Goal: Information Seeking & Learning: Find specific fact

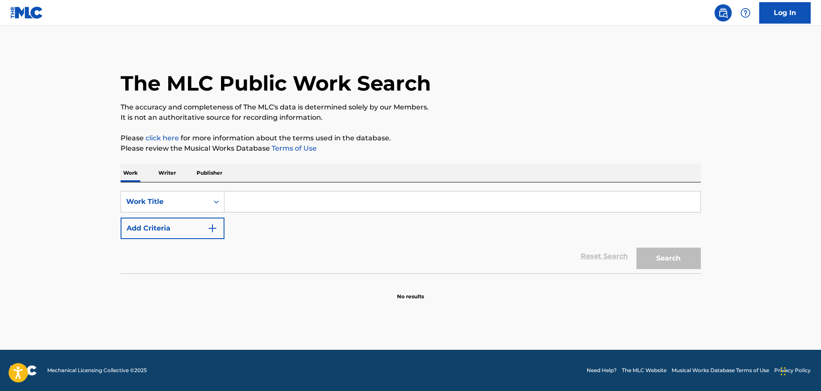
click at [246, 200] on input "Search Form" at bounding box center [462, 201] width 476 height 21
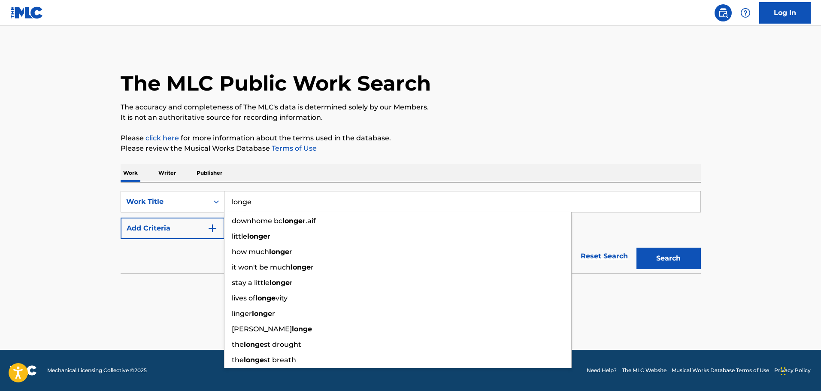
type input "longe"
click at [348, 158] on div "The MLC Public Work Search The accuracy and completeness of The MLC's data is d…" at bounding box center [410, 173] width 601 height 253
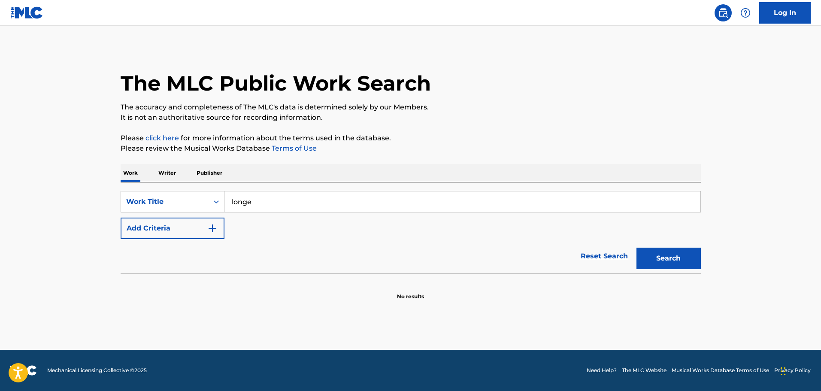
click at [187, 235] on button "Add Criteria" at bounding box center [173, 228] width 104 height 21
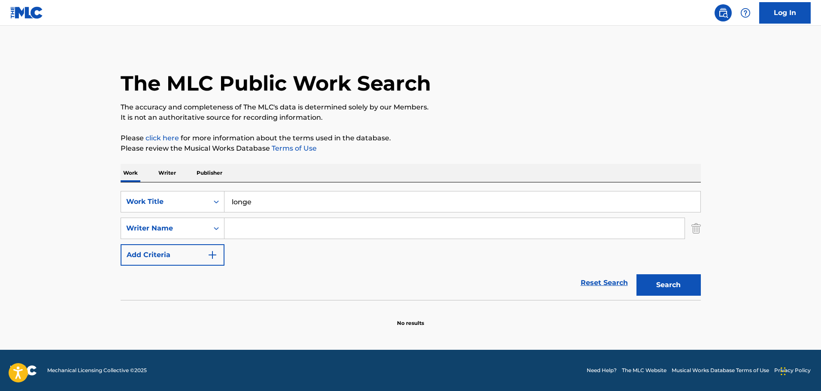
click at [659, 284] on button "Search" at bounding box center [668, 284] width 64 height 21
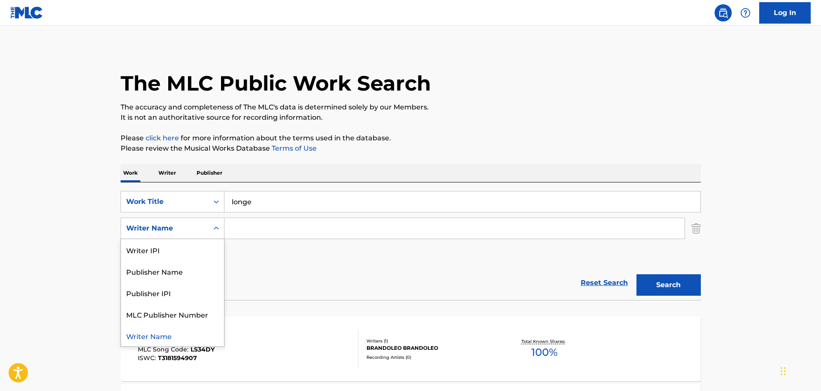
click at [216, 231] on icon "Search Form" at bounding box center [216, 228] width 9 height 9
click at [191, 277] on div "Publisher Name" at bounding box center [172, 271] width 103 height 21
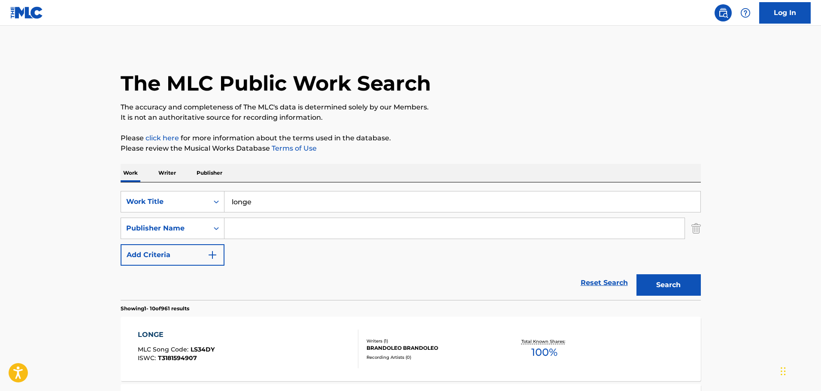
click at [251, 229] on input "Search Form" at bounding box center [454, 228] width 460 height 21
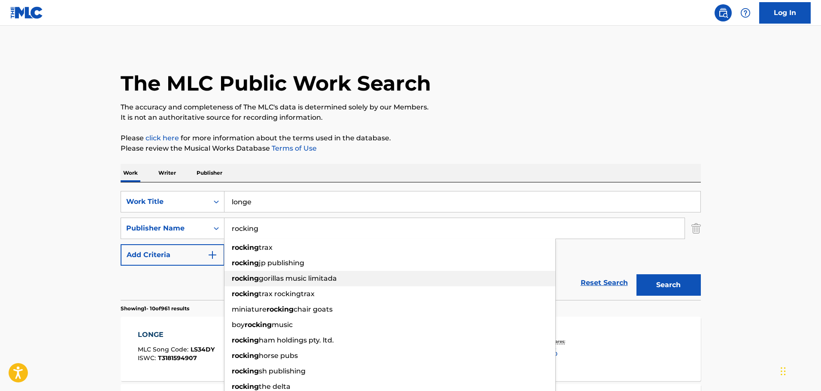
click at [282, 272] on div "rocking gorillas music limitada" at bounding box center [389, 278] width 331 height 15
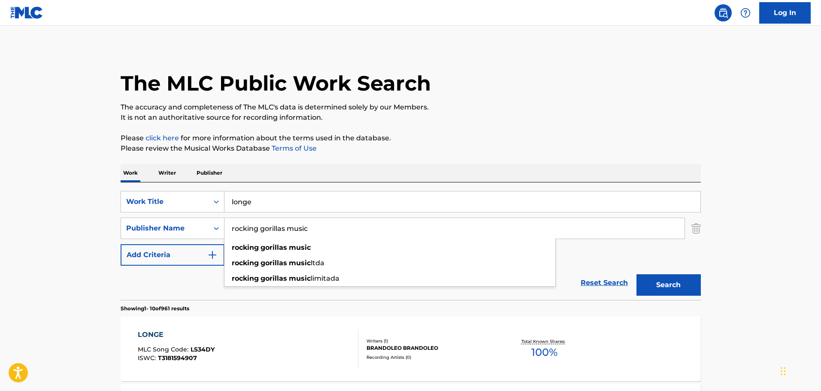
click at [636, 274] on button "Search" at bounding box center [668, 284] width 64 height 21
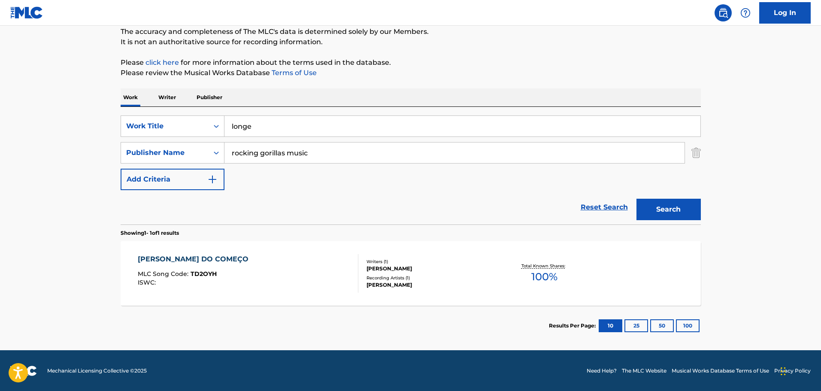
scroll to position [76, 0]
drag, startPoint x: 330, startPoint y: 155, endPoint x: 222, endPoint y: 156, distance: 107.7
click at [222, 156] on div "SearchWithCriteriad2a78e3a-a413-47f7-9144-5b113668d508 Publisher Name rocking g…" at bounding box center [411, 152] width 580 height 21
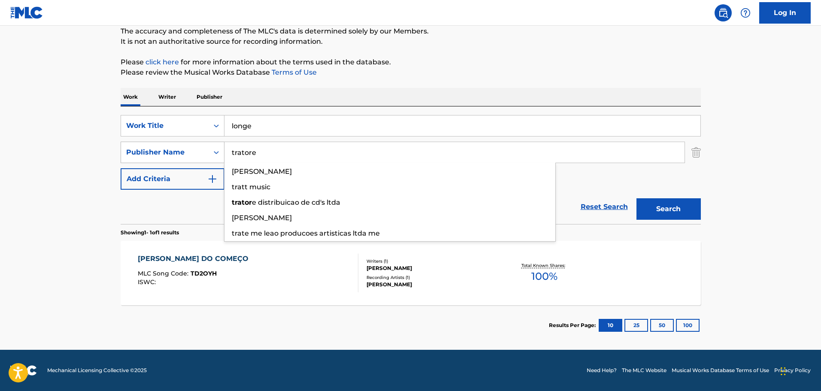
type input "tratore"
click at [636, 198] on button "Search" at bounding box center [668, 208] width 64 height 21
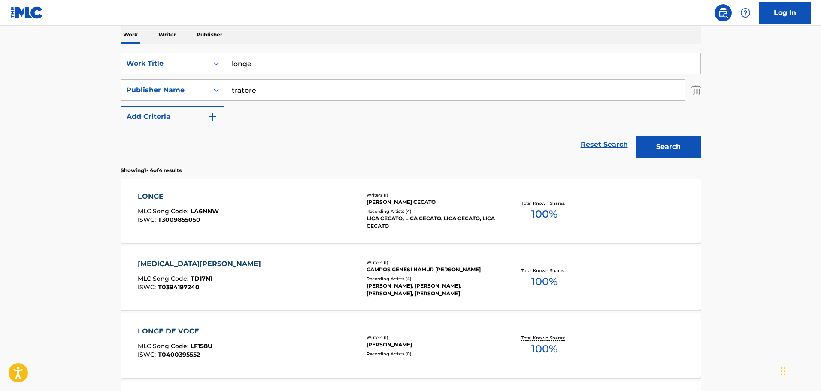
scroll to position [162, 0]
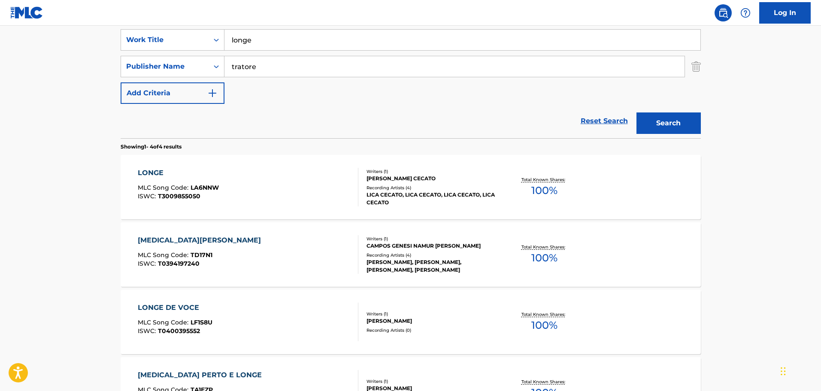
click at [473, 199] on div "LICA CECATO, LICA CECATO, LICA CECATO, LICA CECATO" at bounding box center [432, 198] width 130 height 15
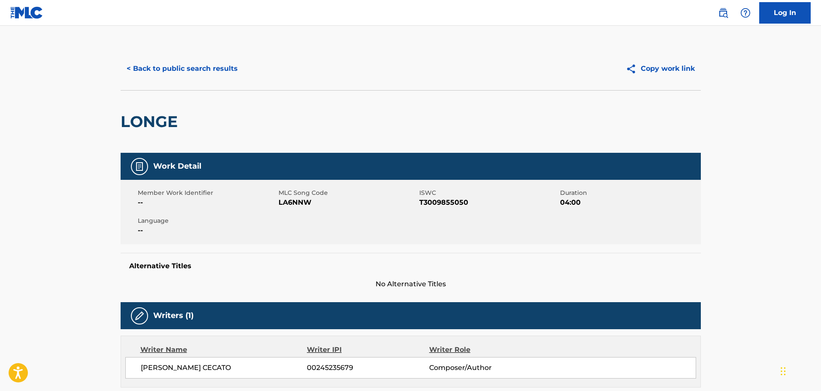
click at [149, 67] on button "< Back to public search results" at bounding box center [182, 68] width 123 height 21
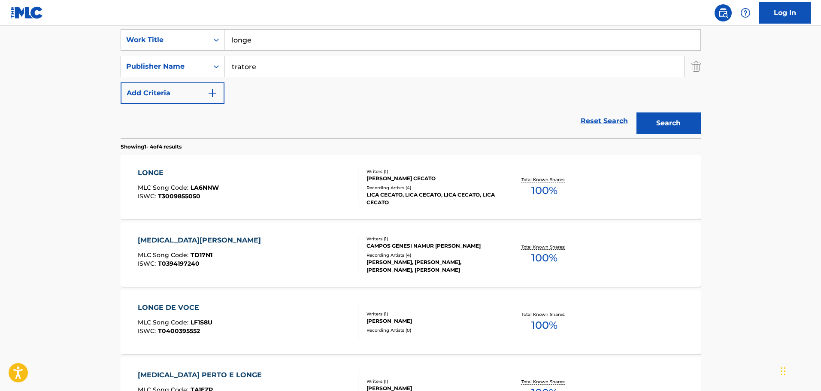
click at [209, 66] on div "Search Form" at bounding box center [216, 66] width 15 height 21
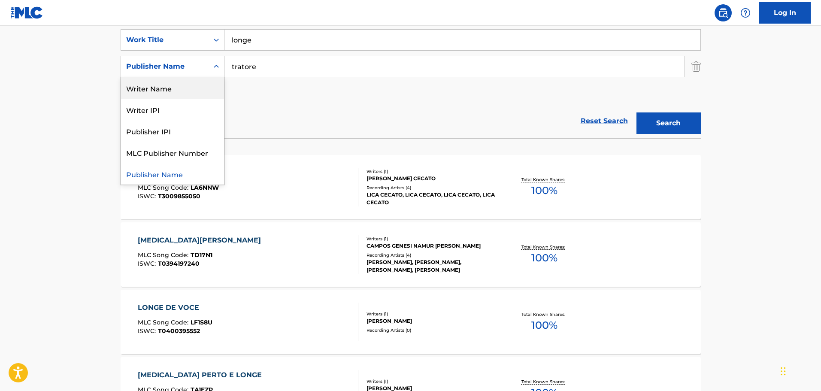
click at [172, 98] on div "Writer Name" at bounding box center [172, 87] width 103 height 21
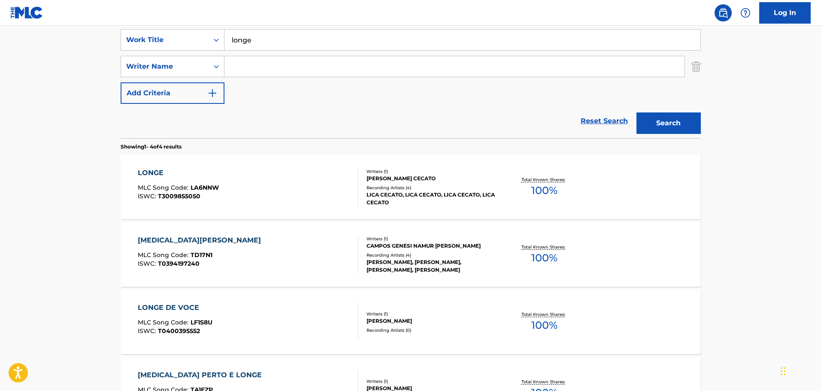
click at [265, 70] on input "Search Form" at bounding box center [454, 66] width 460 height 21
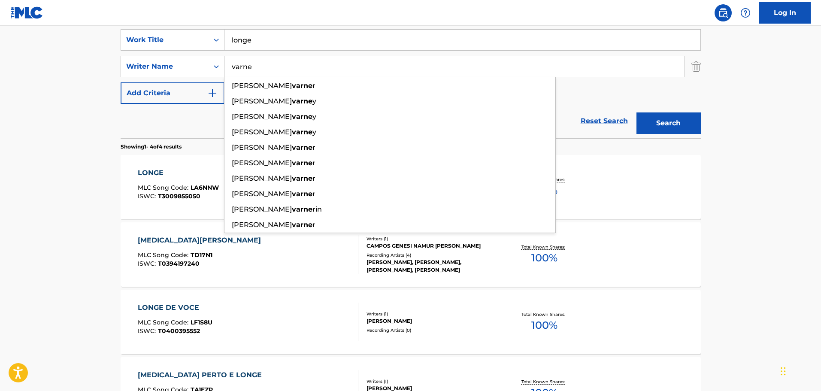
type input "varne"
click at [636, 112] on button "Search" at bounding box center [668, 122] width 64 height 21
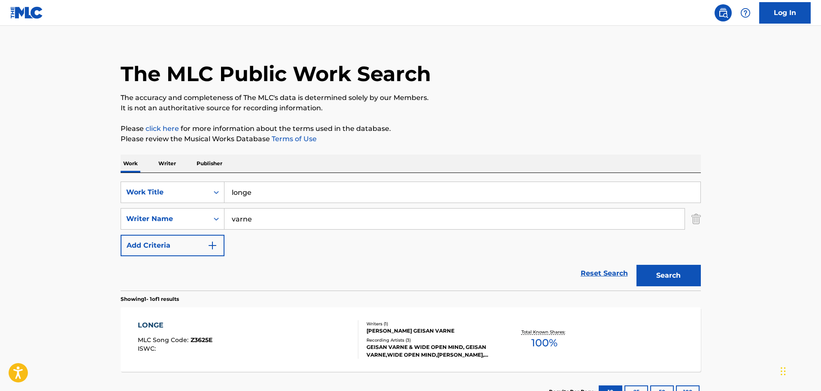
scroll to position [76, 0]
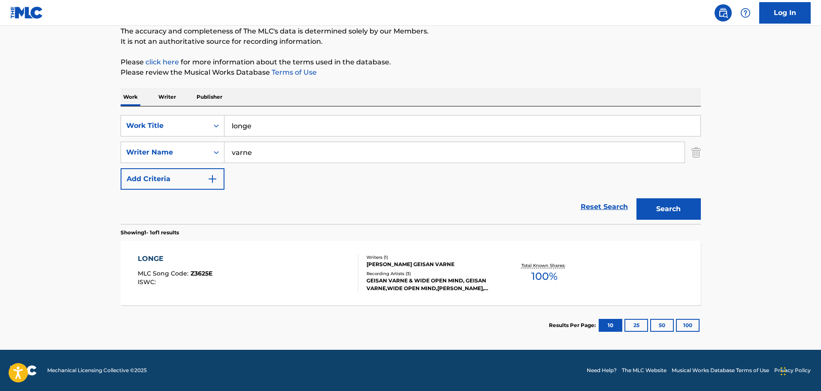
click at [538, 292] on div "LONGE MLC Song Code : Z3625E ISWC : Writers ( 1 ) [PERSON_NAME] [PERSON_NAME] R…" at bounding box center [411, 273] width 580 height 64
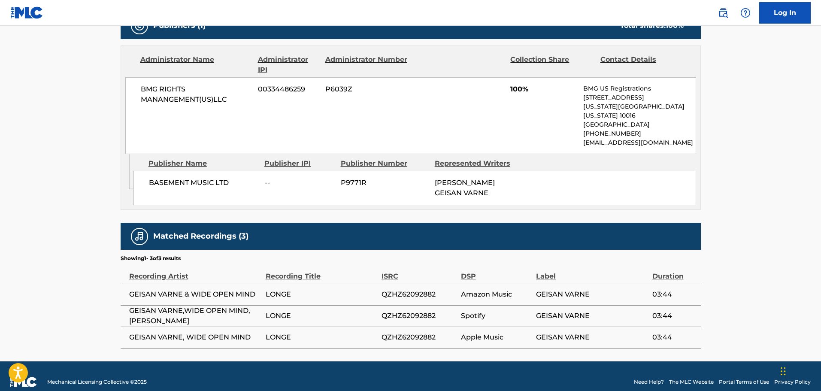
scroll to position [391, 0]
